Goal: Information Seeking & Learning: Learn about a topic

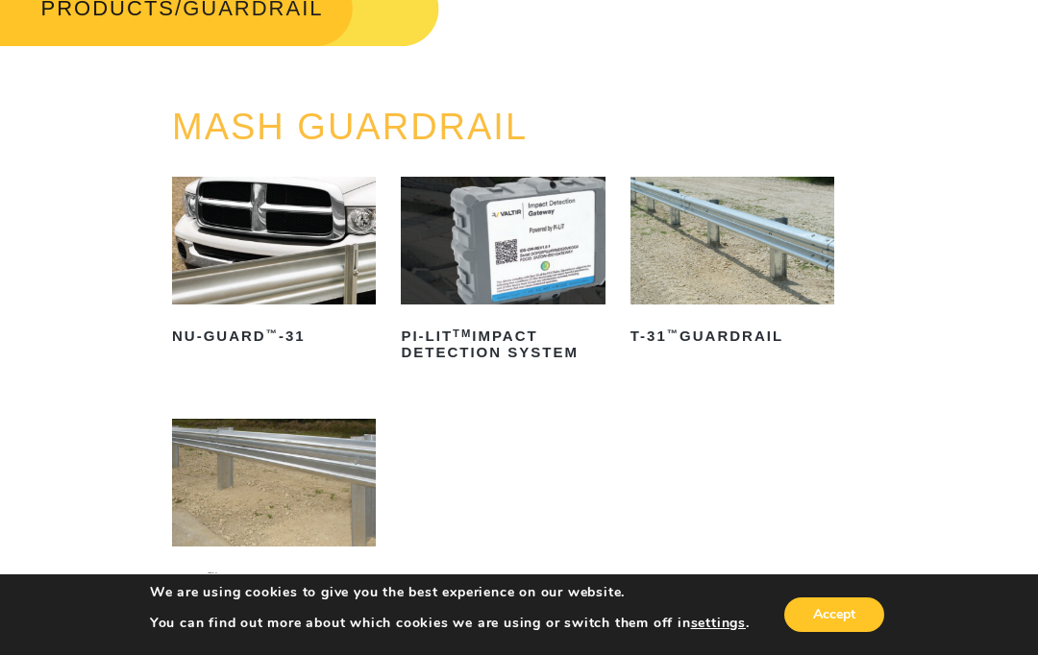
scroll to position [136, 15]
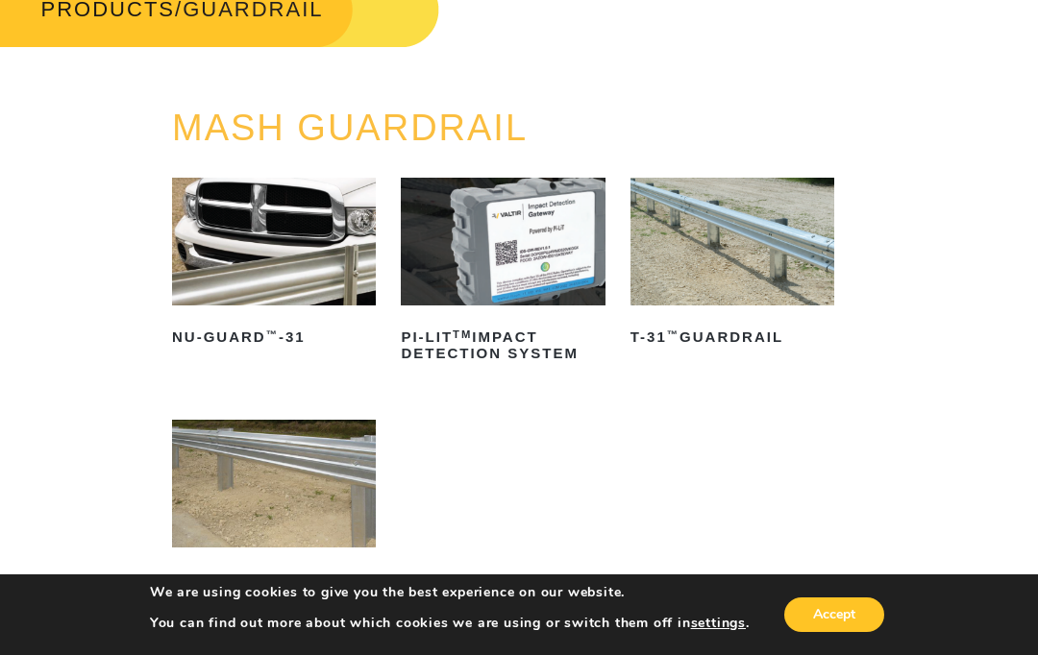
click at [804, 256] on img at bounding box center [732, 242] width 204 height 128
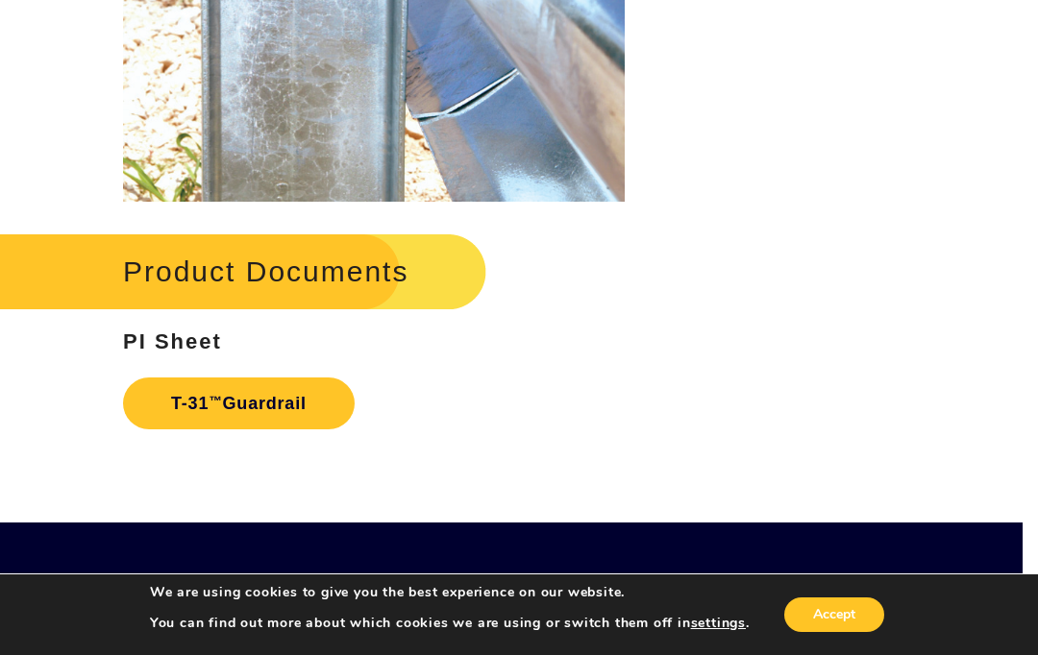
scroll to position [2575, 15]
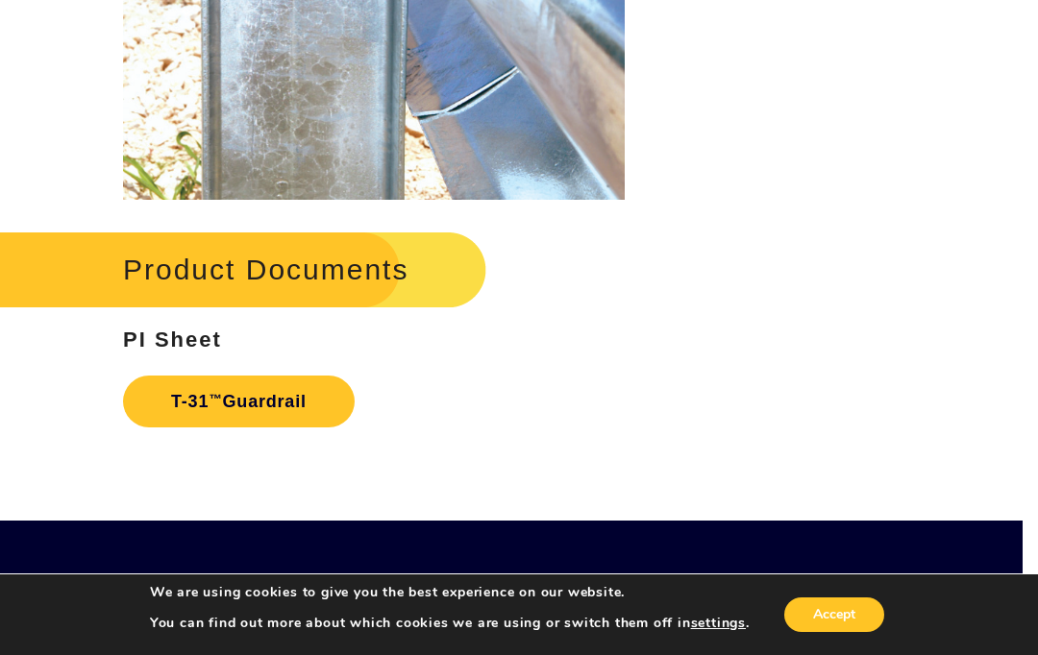
click at [154, 396] on link "T-31 ™ Guardrail" at bounding box center [239, 402] width 232 height 52
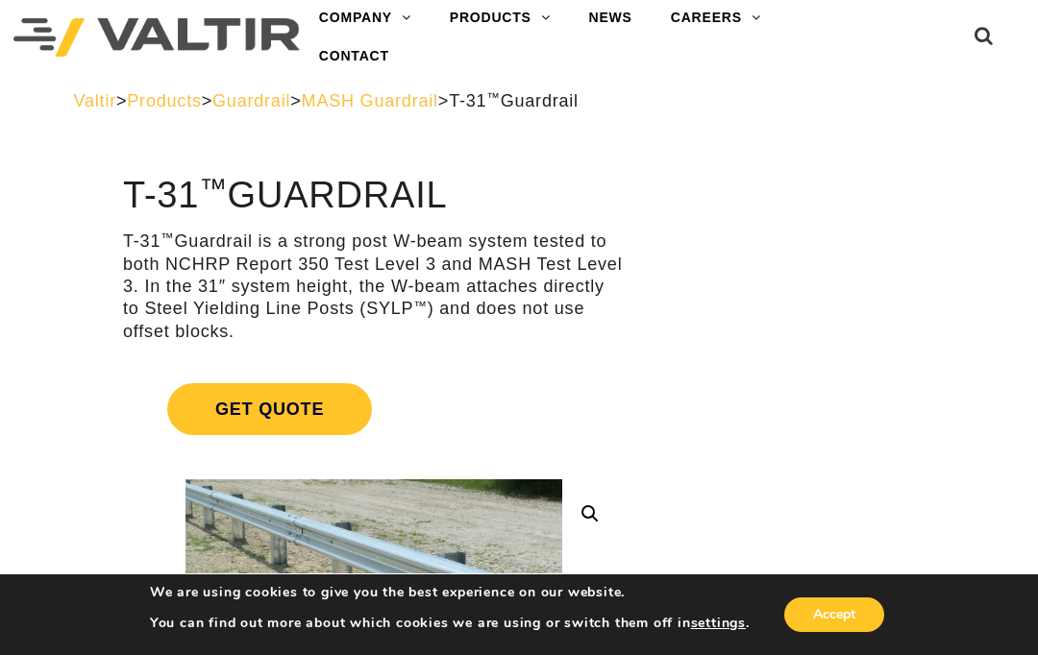
scroll to position [0, 15]
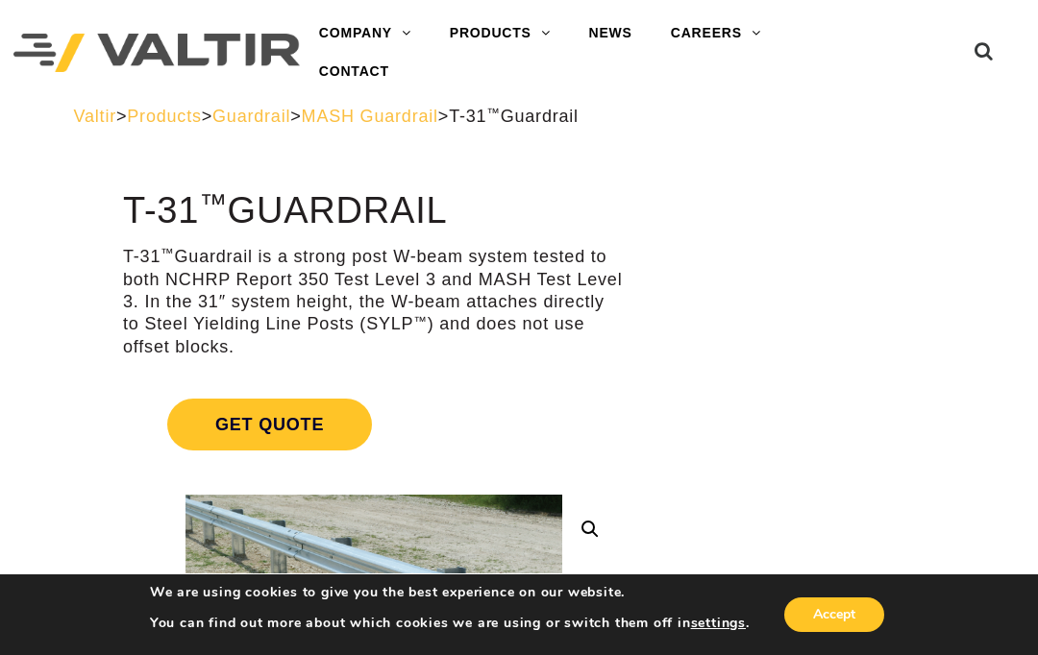
click at [506, 300] on link "GUARDRAIL" at bounding box center [550, 302] width 240 height 38
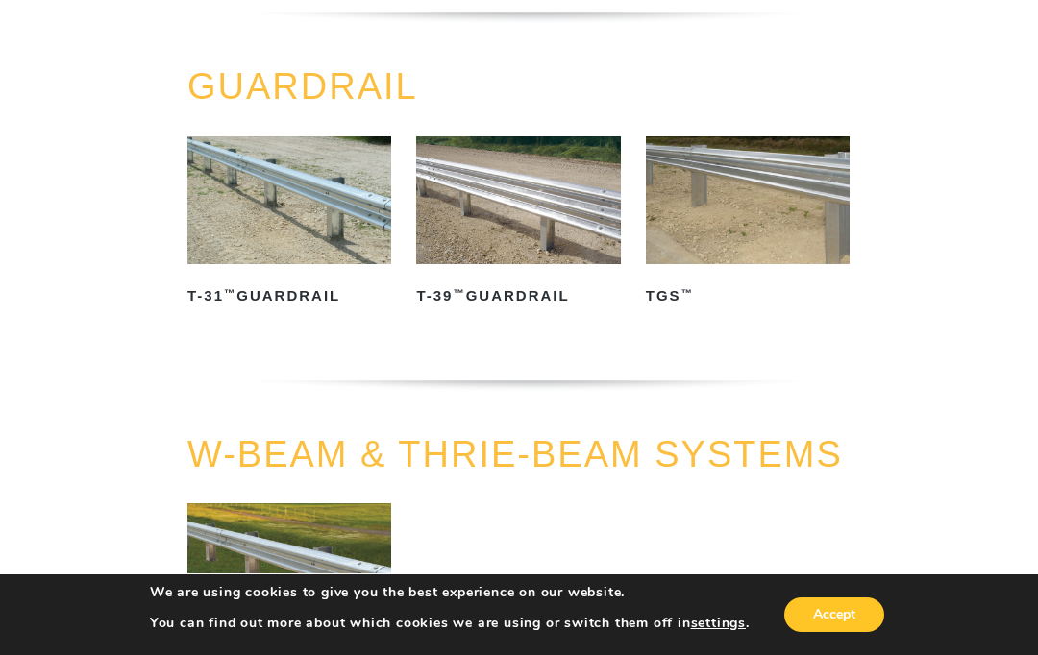
scroll to position [778, 0]
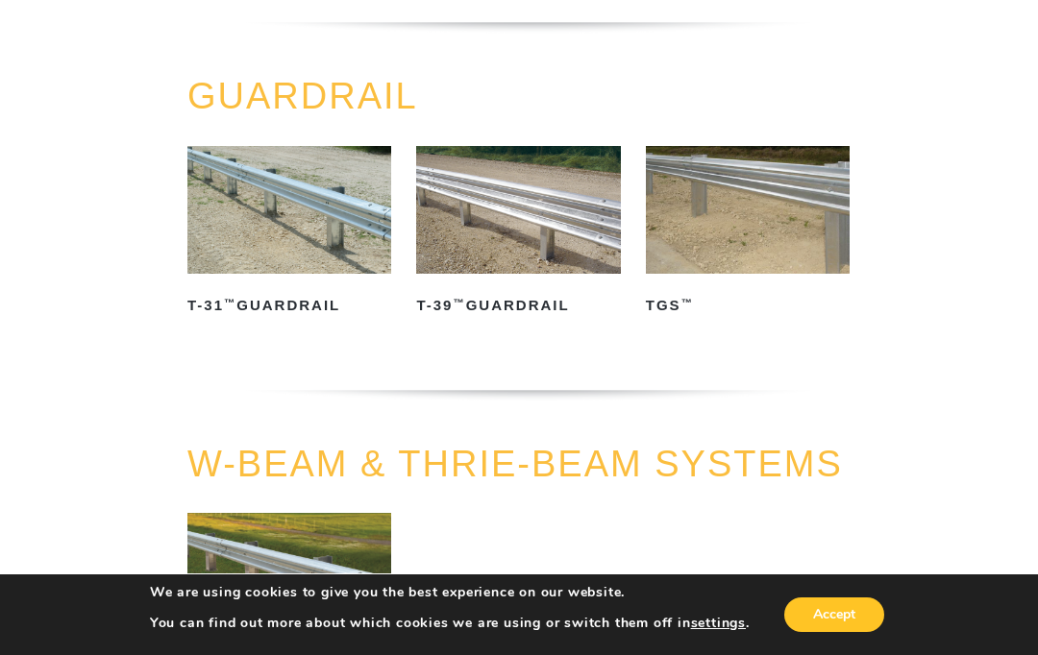
click at [237, 228] on img at bounding box center [289, 210] width 204 height 128
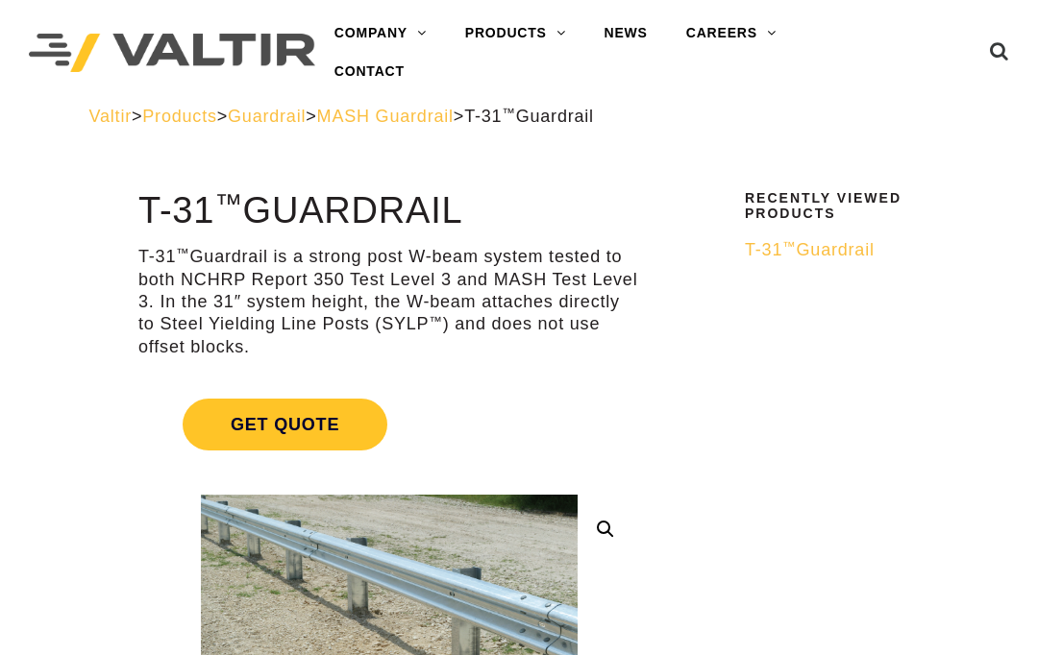
scroll to position [22, 0]
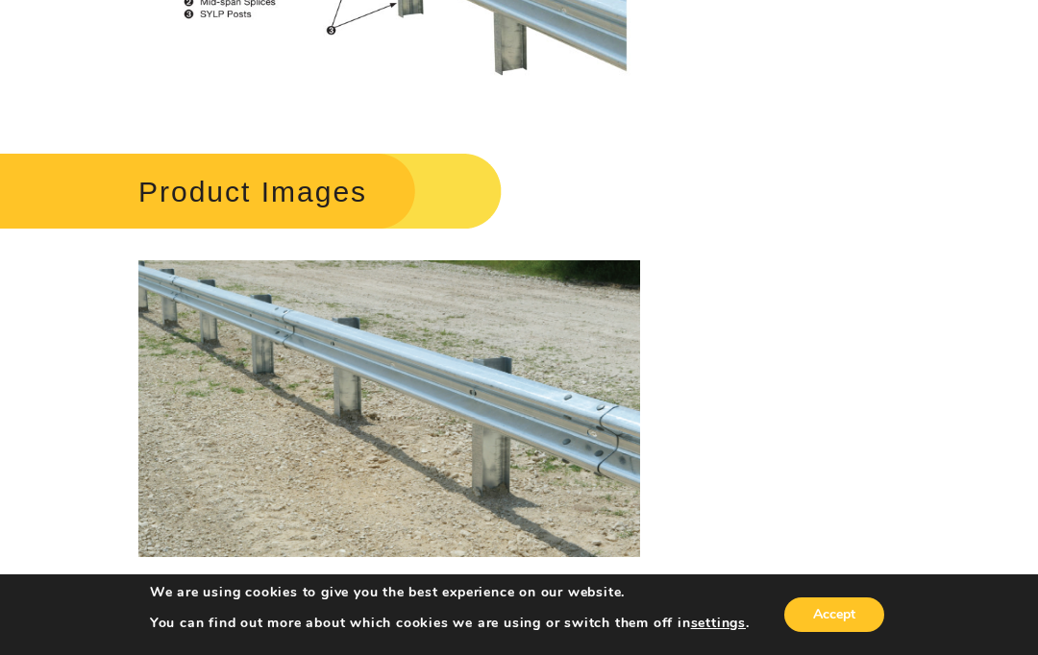
click at [118, 188] on h2 "Product Images" at bounding box center [242, 191] width 519 height 89
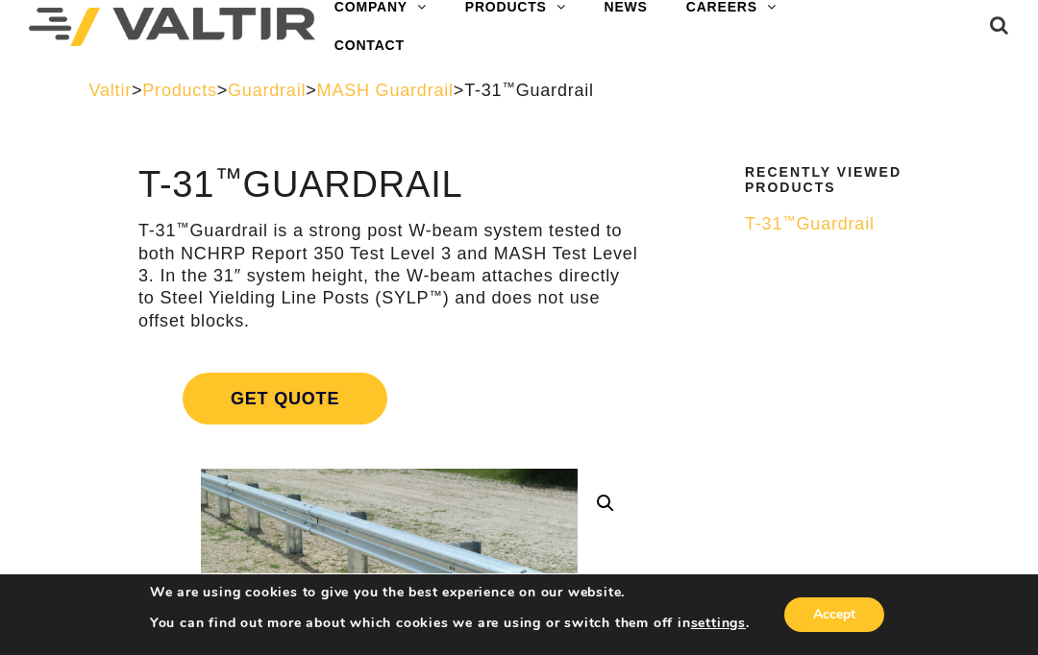
scroll to position [0, 0]
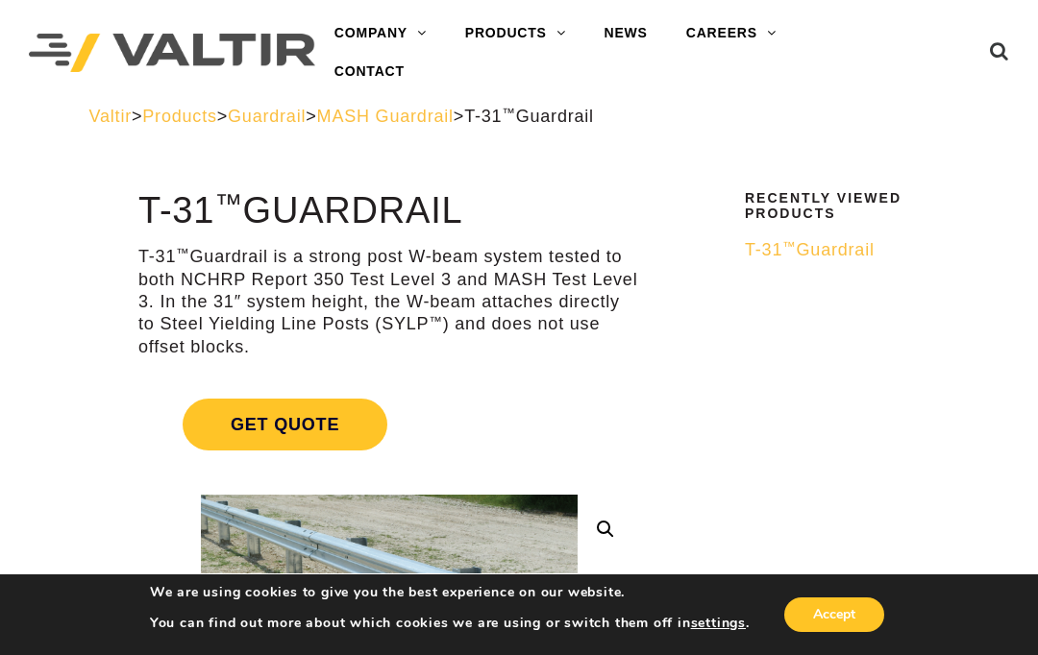
click at [805, 257] on span "T-31 ™ Guardrail" at bounding box center [810, 249] width 130 height 19
